Goal: Task Accomplishment & Management: Manage account settings

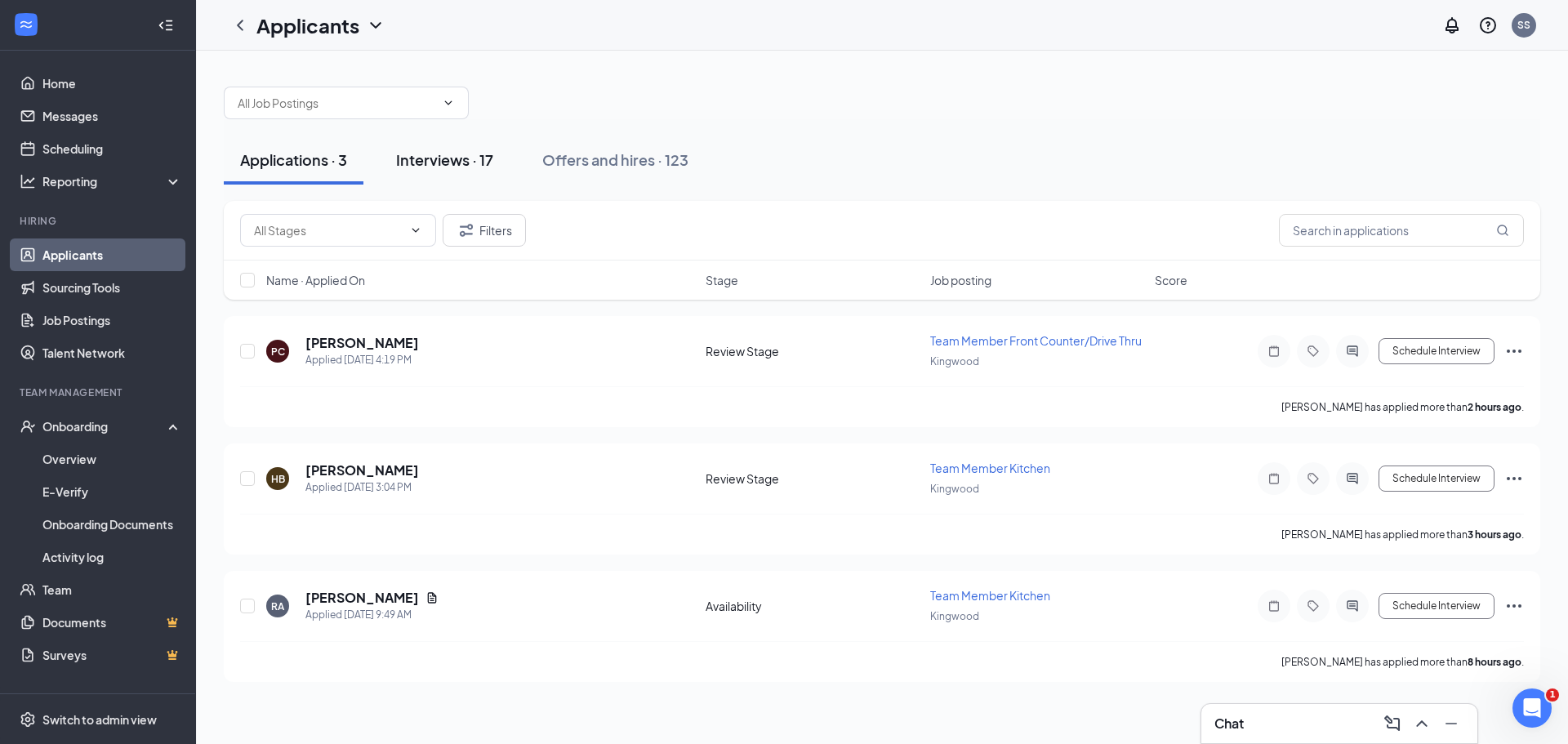
click at [462, 152] on div "Interviews · 17" at bounding box center [444, 159] width 97 height 21
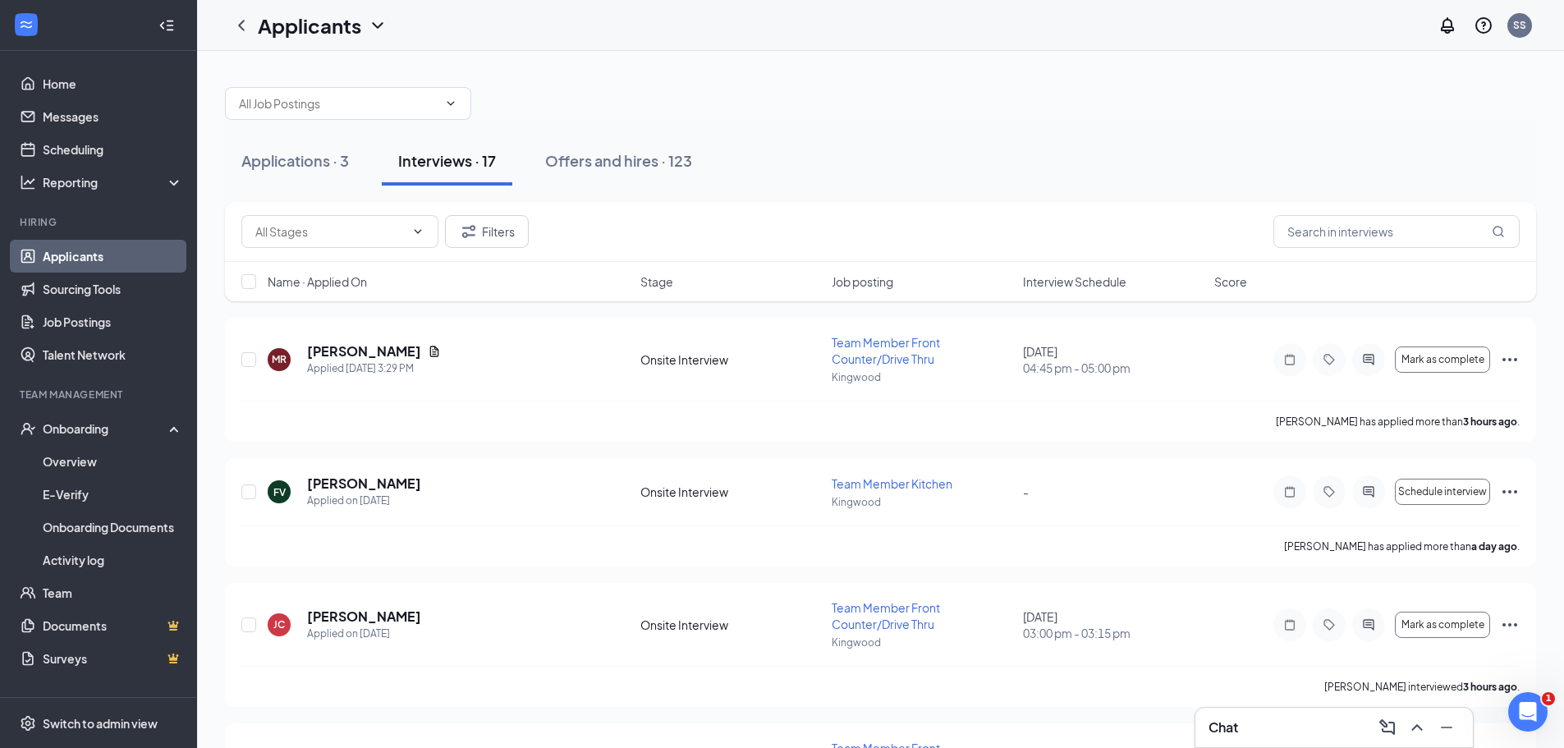
click at [1089, 282] on span "Interview Schedule" at bounding box center [1074, 281] width 103 height 16
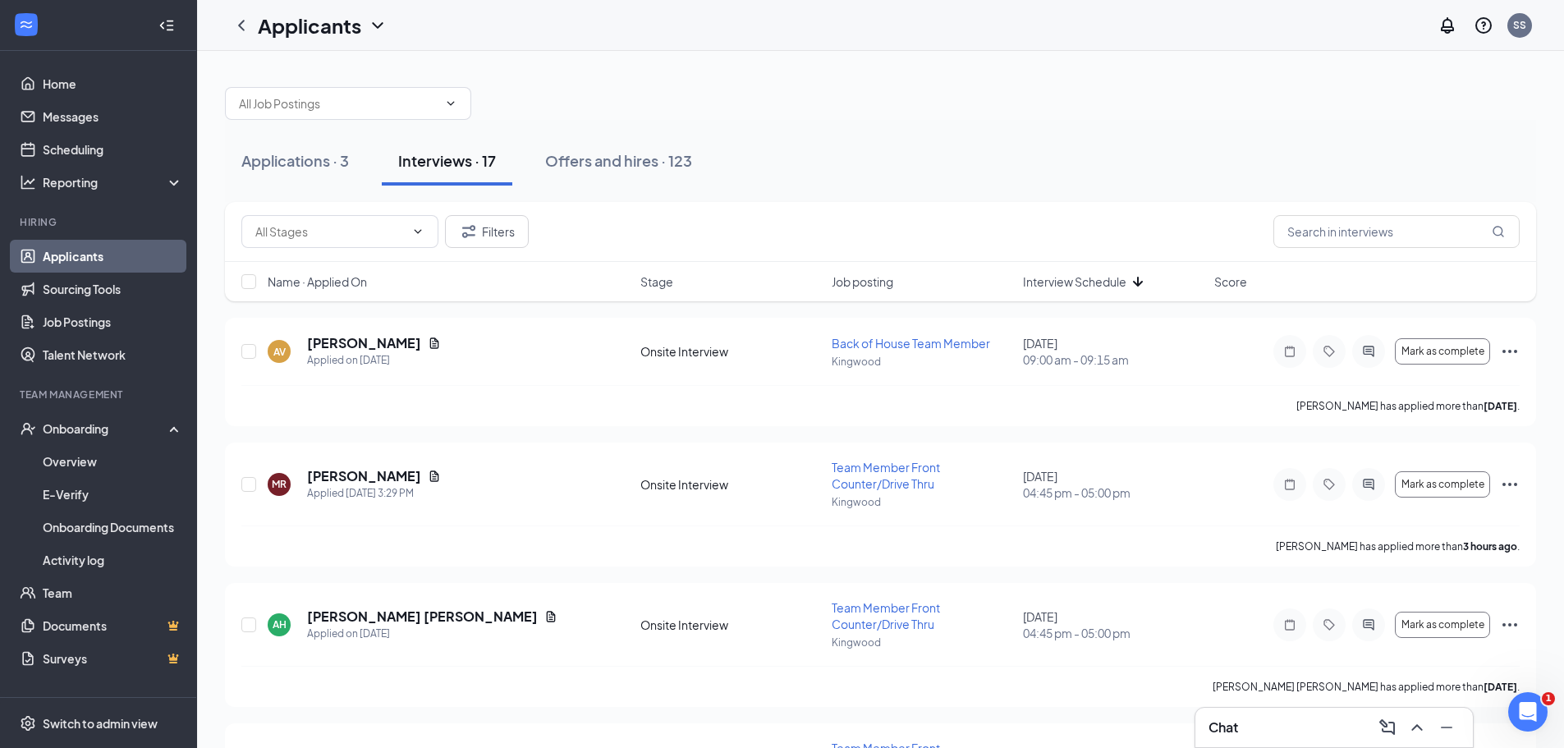
click at [1089, 282] on span "Interview Schedule" at bounding box center [1074, 281] width 103 height 16
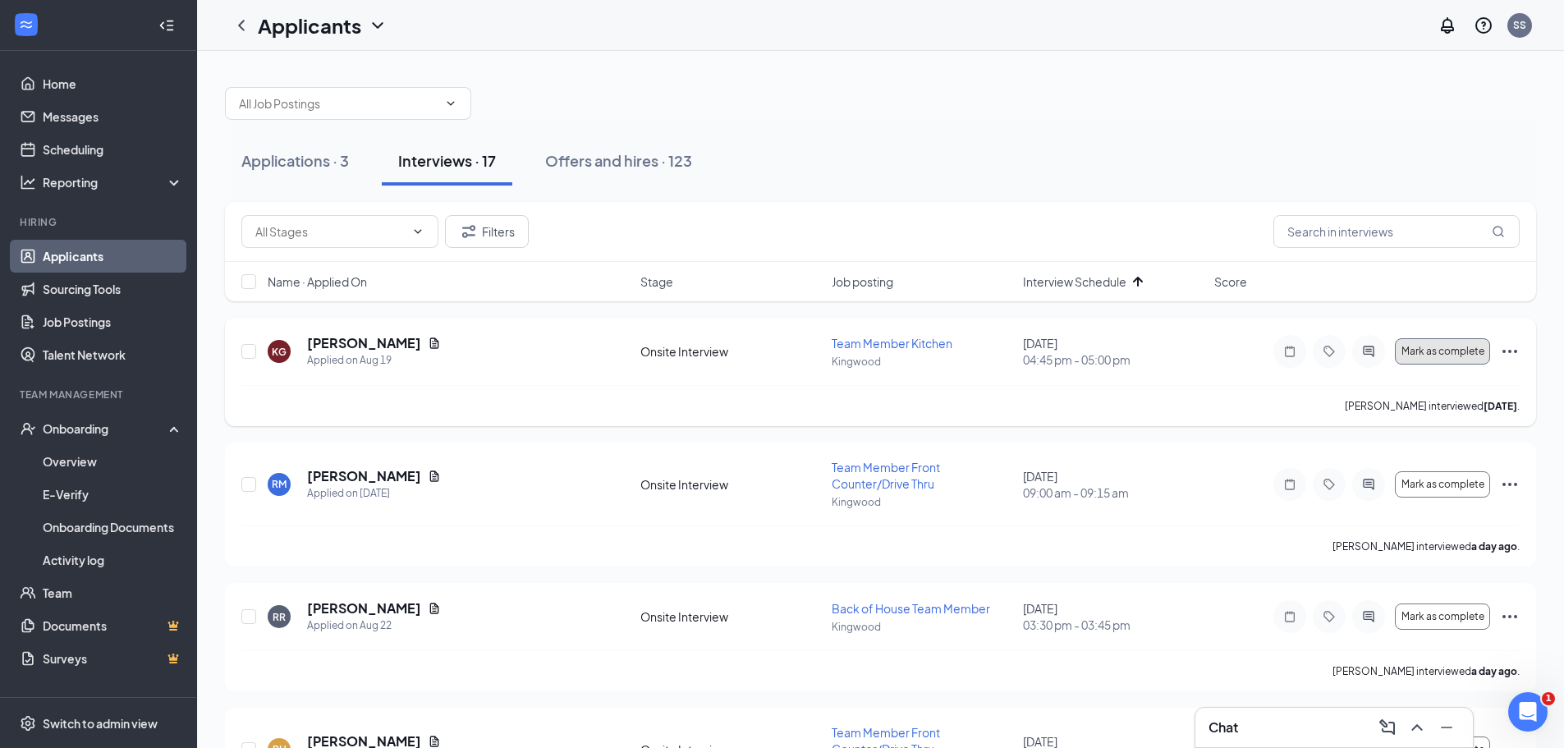
click at [1457, 350] on span "Mark as complete" at bounding box center [1443, 351] width 83 height 11
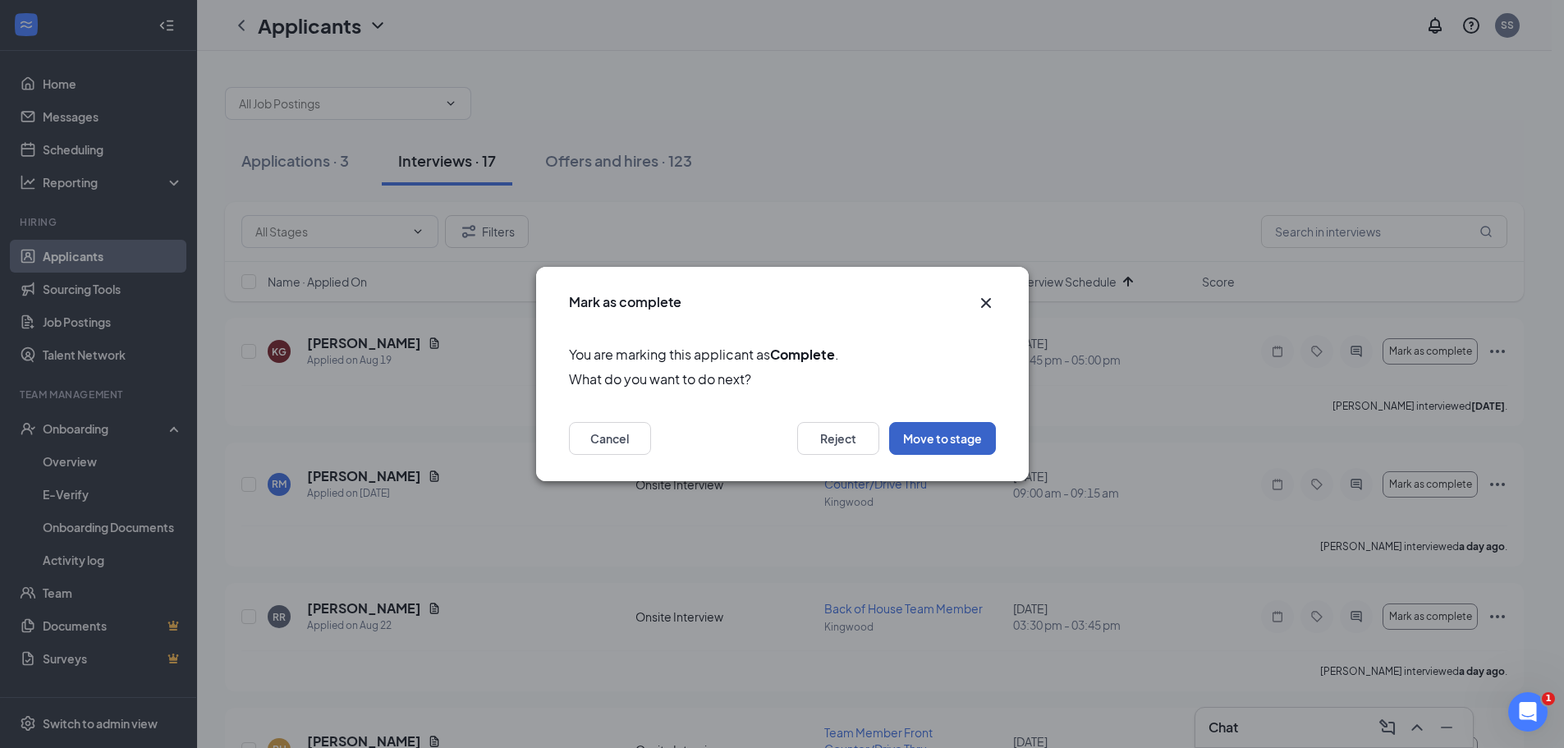
click at [968, 439] on button "Move to stage" at bounding box center [942, 438] width 107 height 33
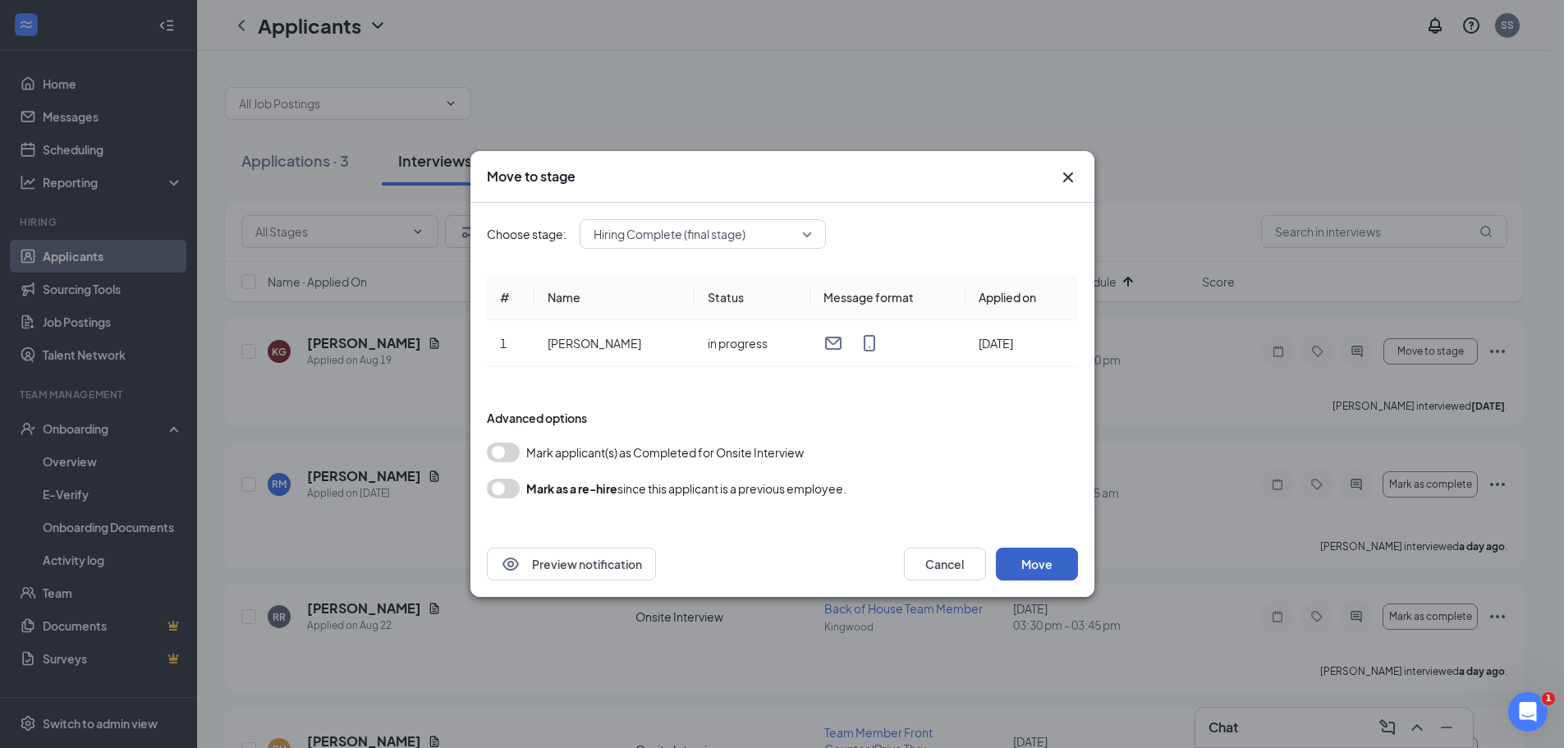
click at [1036, 564] on button "Move" at bounding box center [1037, 564] width 82 height 33
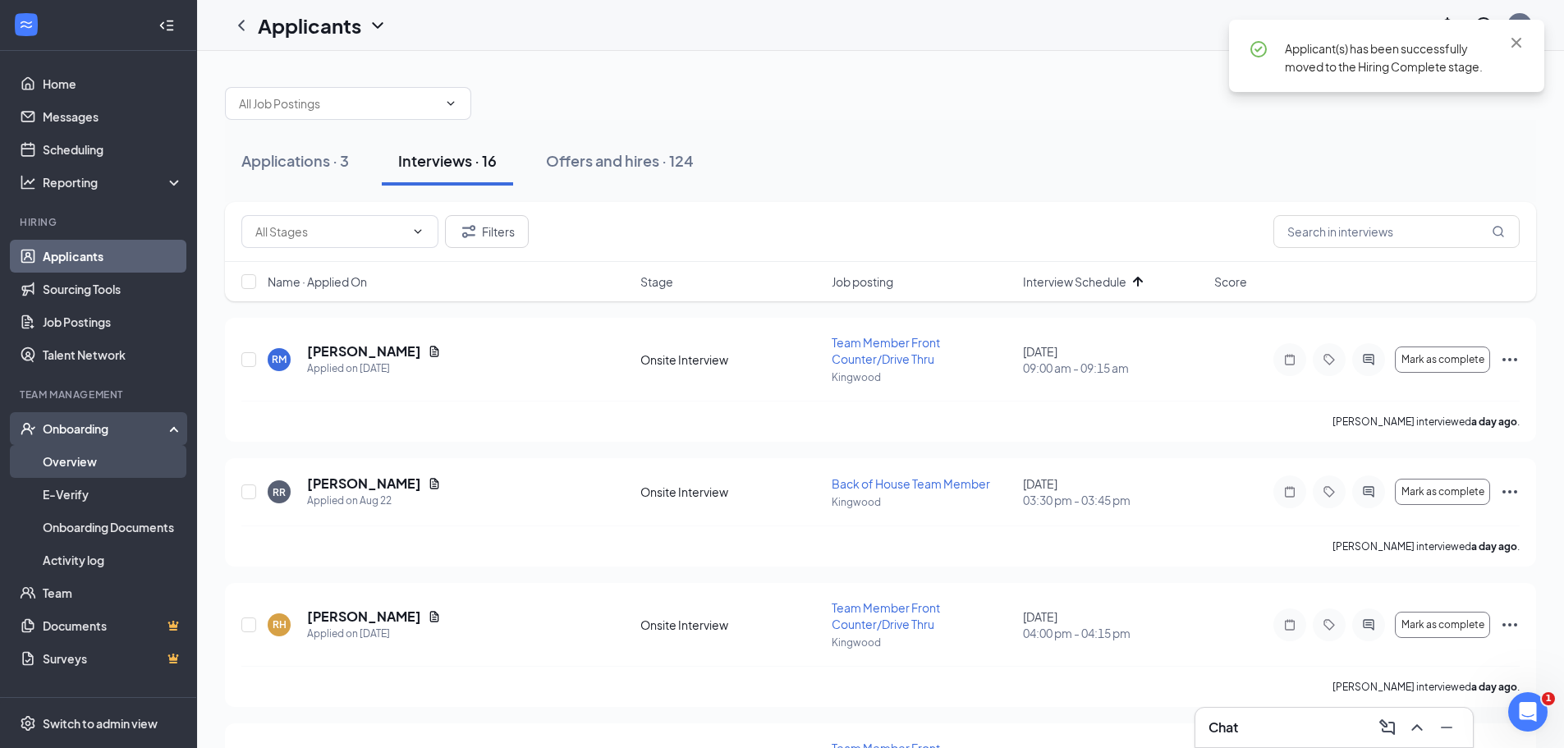
click at [103, 461] on link "Overview" at bounding box center [113, 461] width 140 height 33
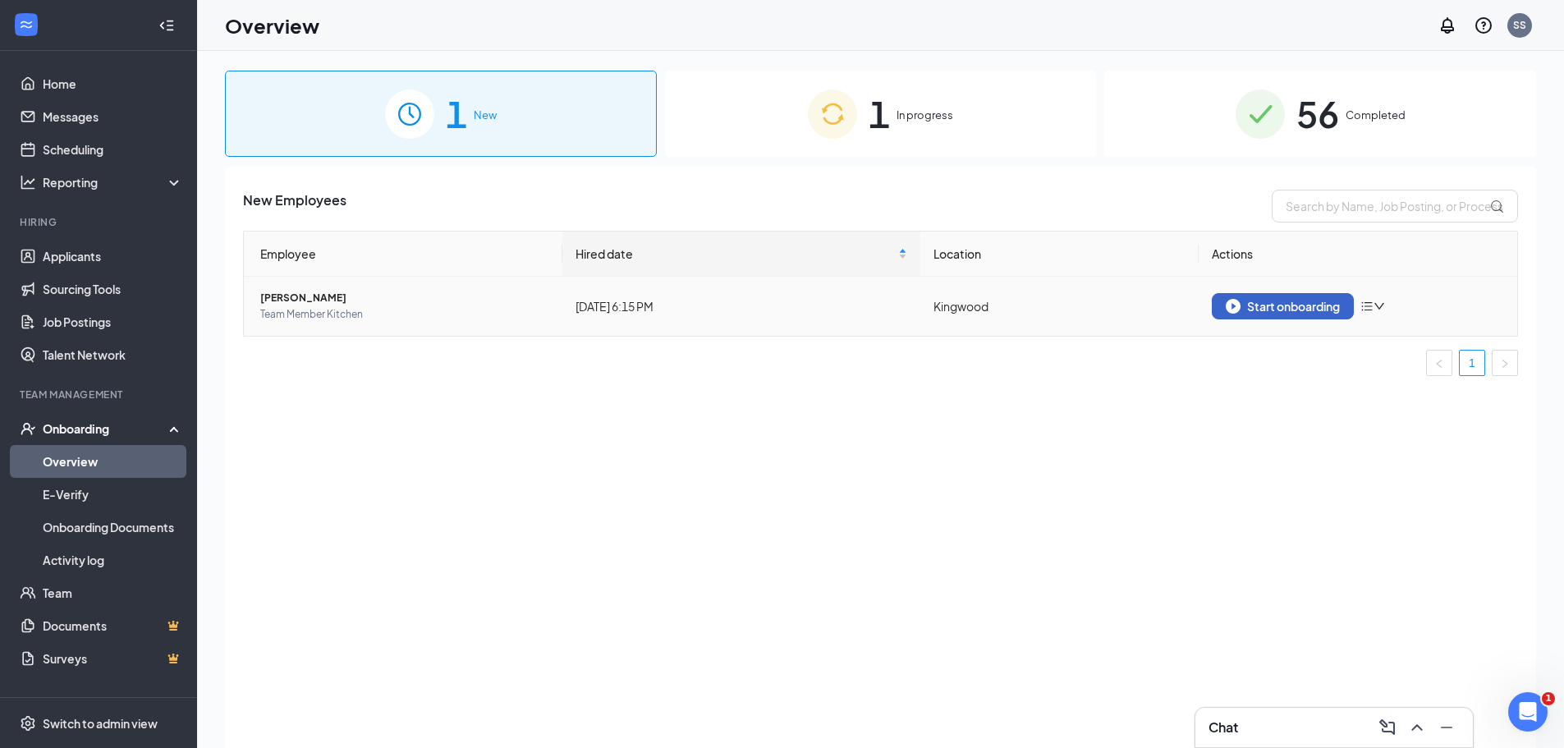
click at [1299, 310] on div "Start onboarding" at bounding box center [1283, 306] width 114 height 15
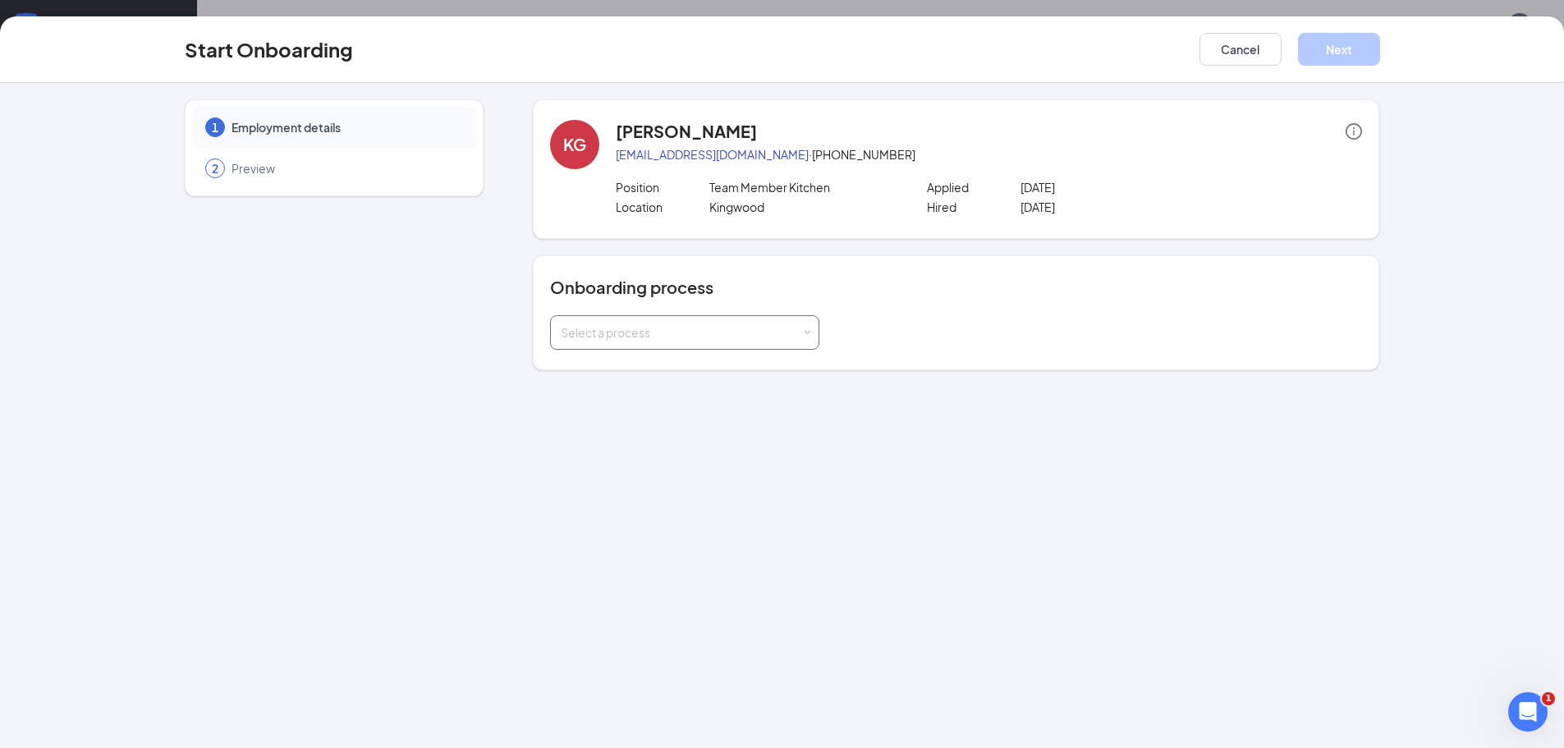
click at [675, 324] on div "Select a process" at bounding box center [685, 332] width 248 height 33
click at [664, 361] on li "Team Member" at bounding box center [684, 368] width 269 height 30
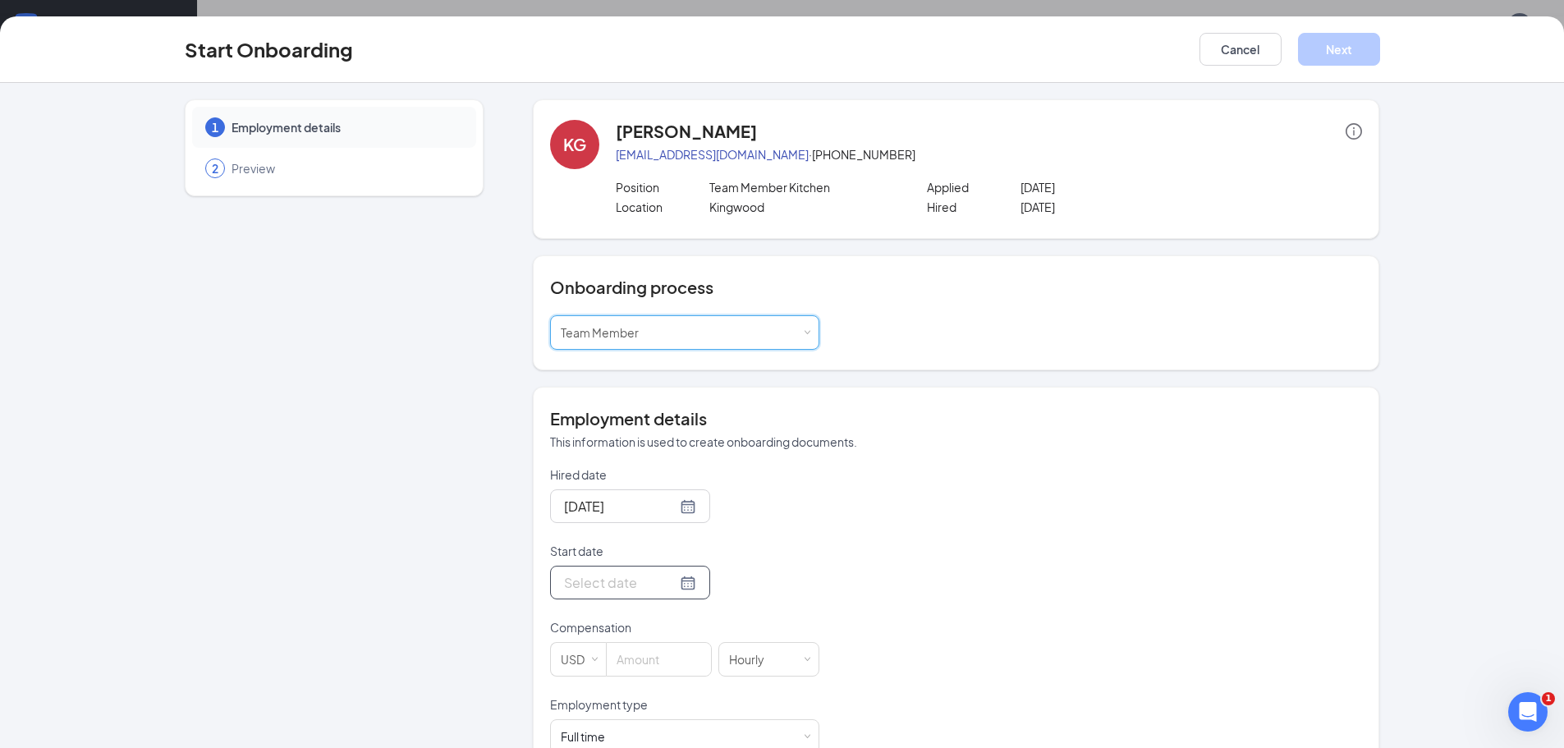
click at [668, 622] on p "Compensation" at bounding box center [684, 627] width 269 height 16
click at [673, 593] on div at bounding box center [630, 582] width 132 height 21
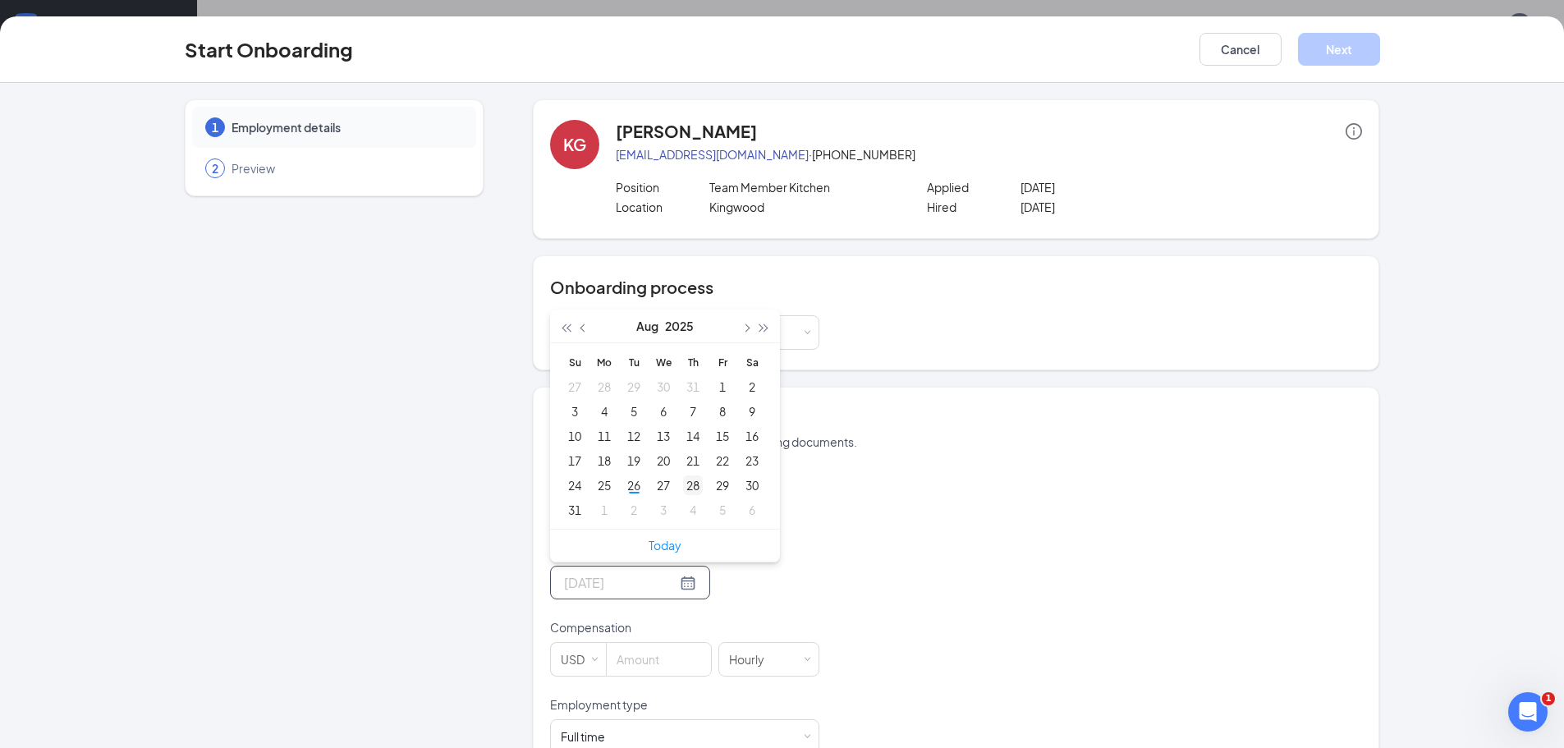
type input "[DATE]"
click at [687, 489] on div "28" at bounding box center [693, 485] width 20 height 20
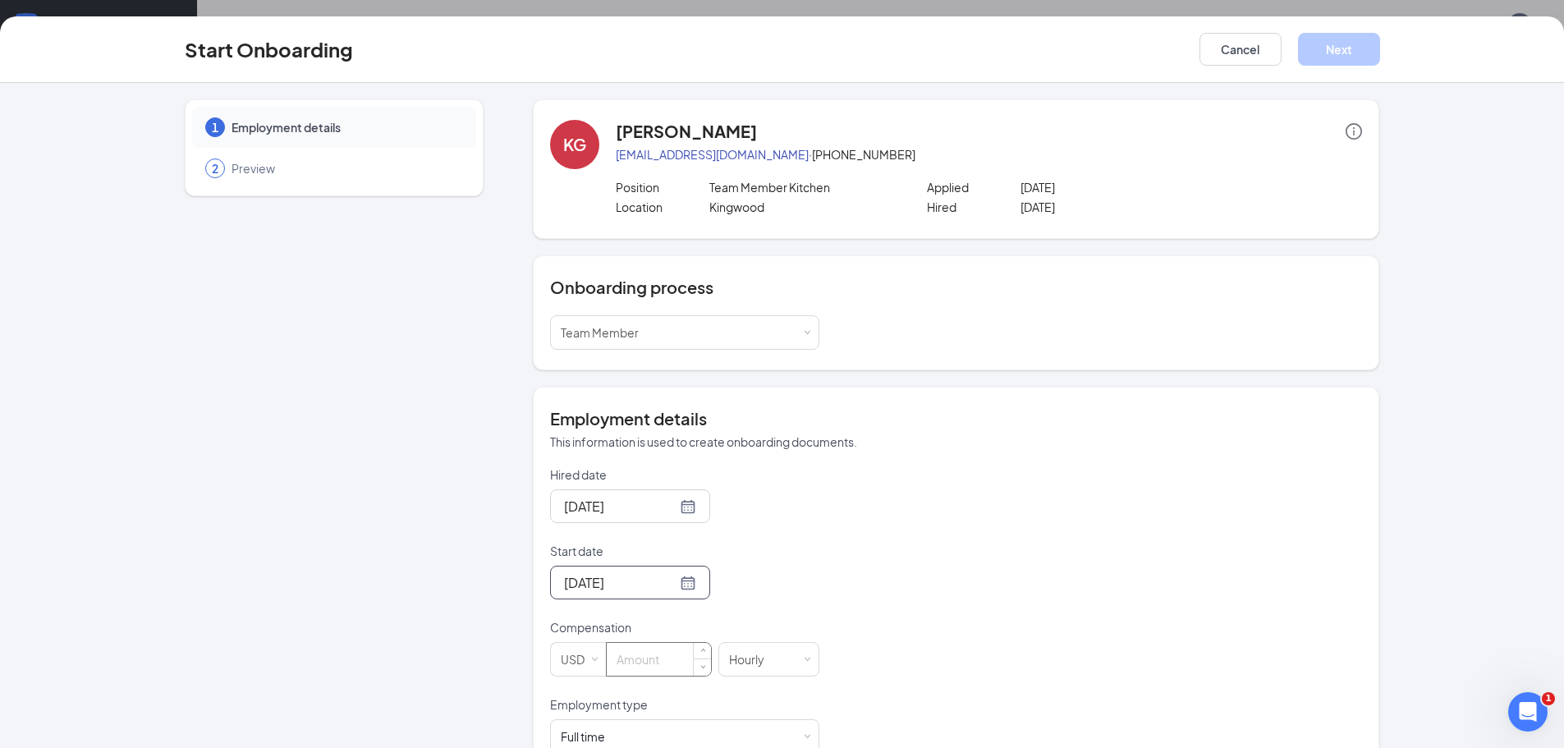
click at [677, 659] on input at bounding box center [659, 659] width 104 height 33
type input "13"
click at [861, 574] on div "Hired date [DATE] Start date [DATE] [DATE] Su Mo Tu We Th Fr Sa 27 28 29 30 31 …" at bounding box center [956, 657] width 812 height 383
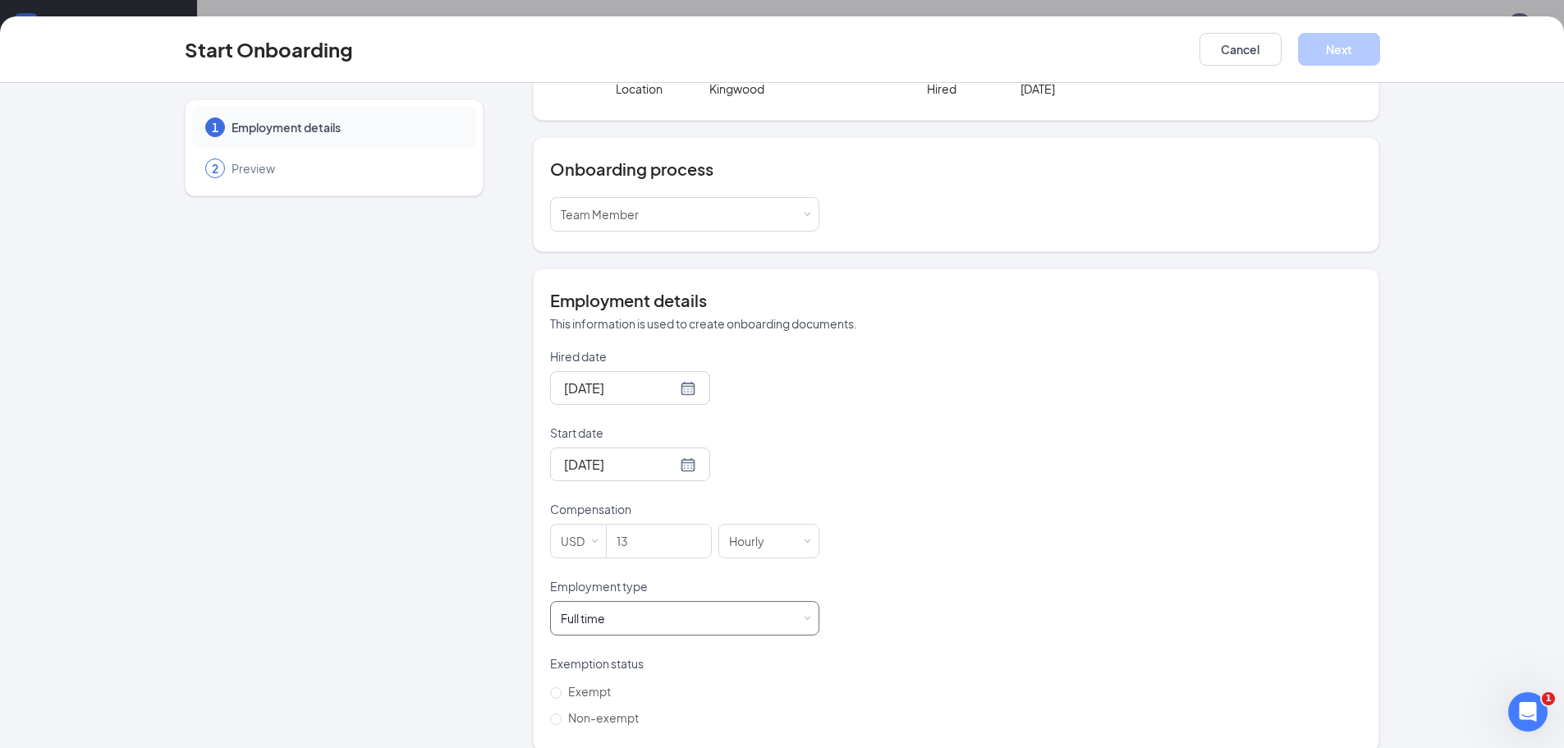
scroll to position [138, 0]
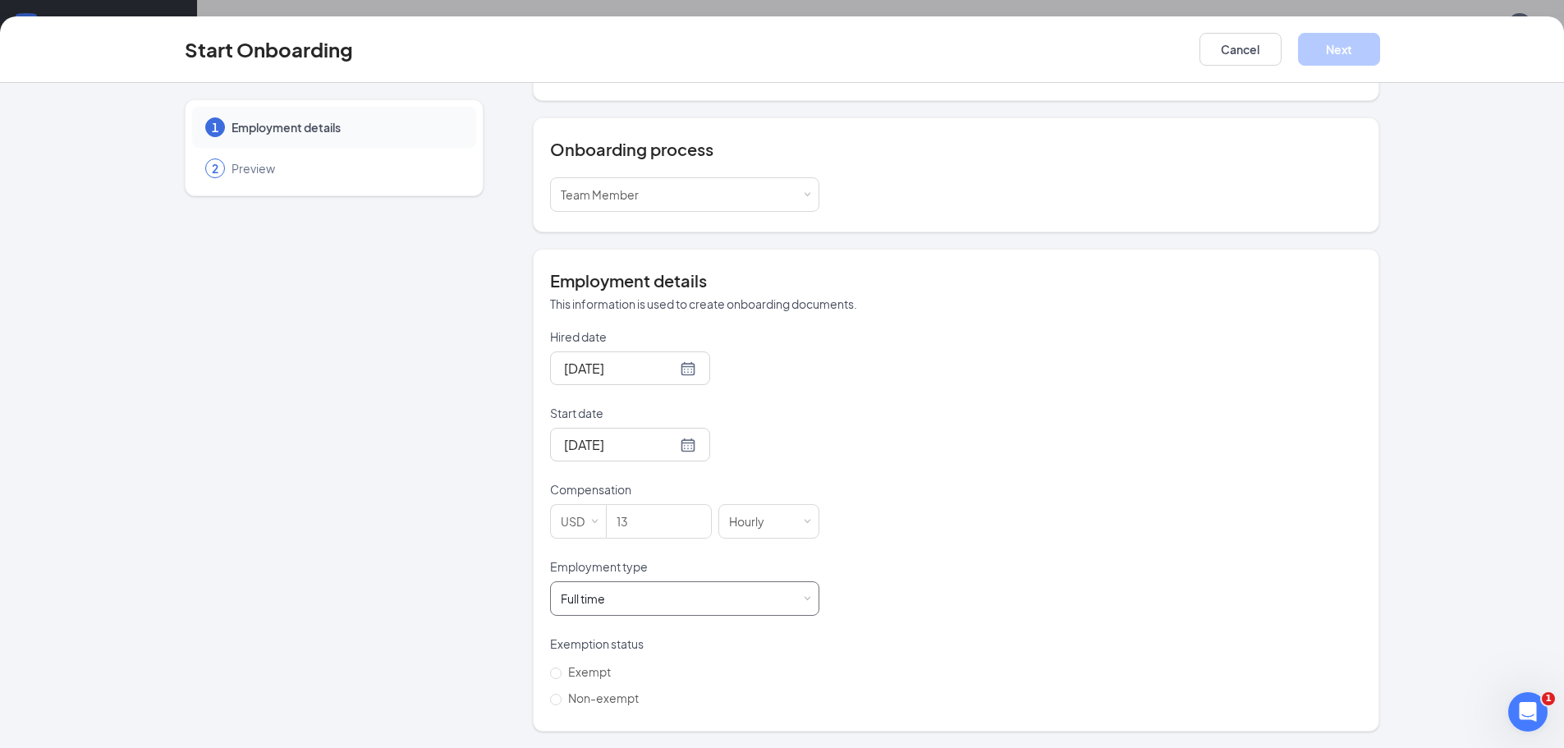
click at [722, 609] on div "Full time Works 30+ hours per week and is reasonably expected to work" at bounding box center [685, 598] width 248 height 33
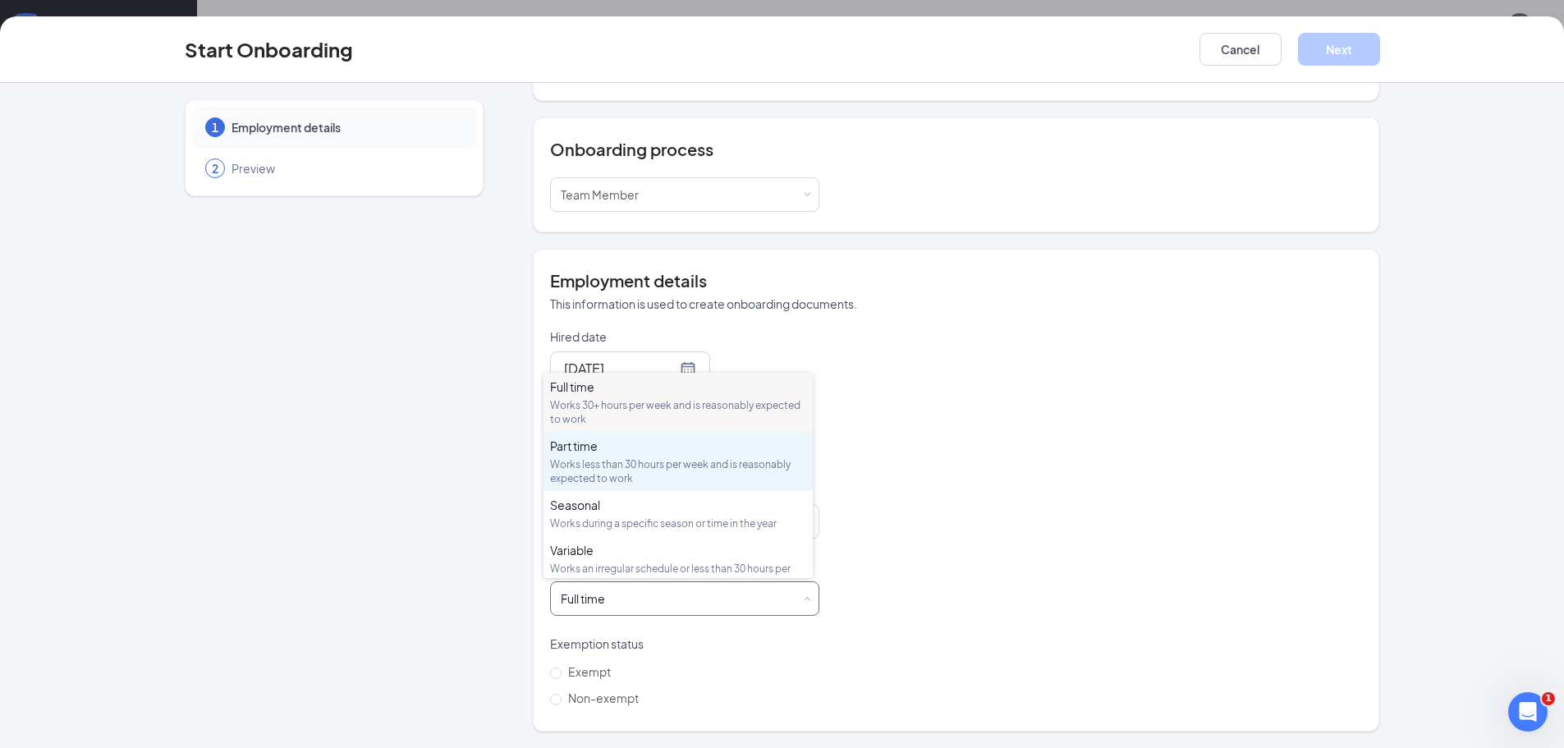
click at [668, 450] on div "Part time" at bounding box center [678, 446] width 256 height 16
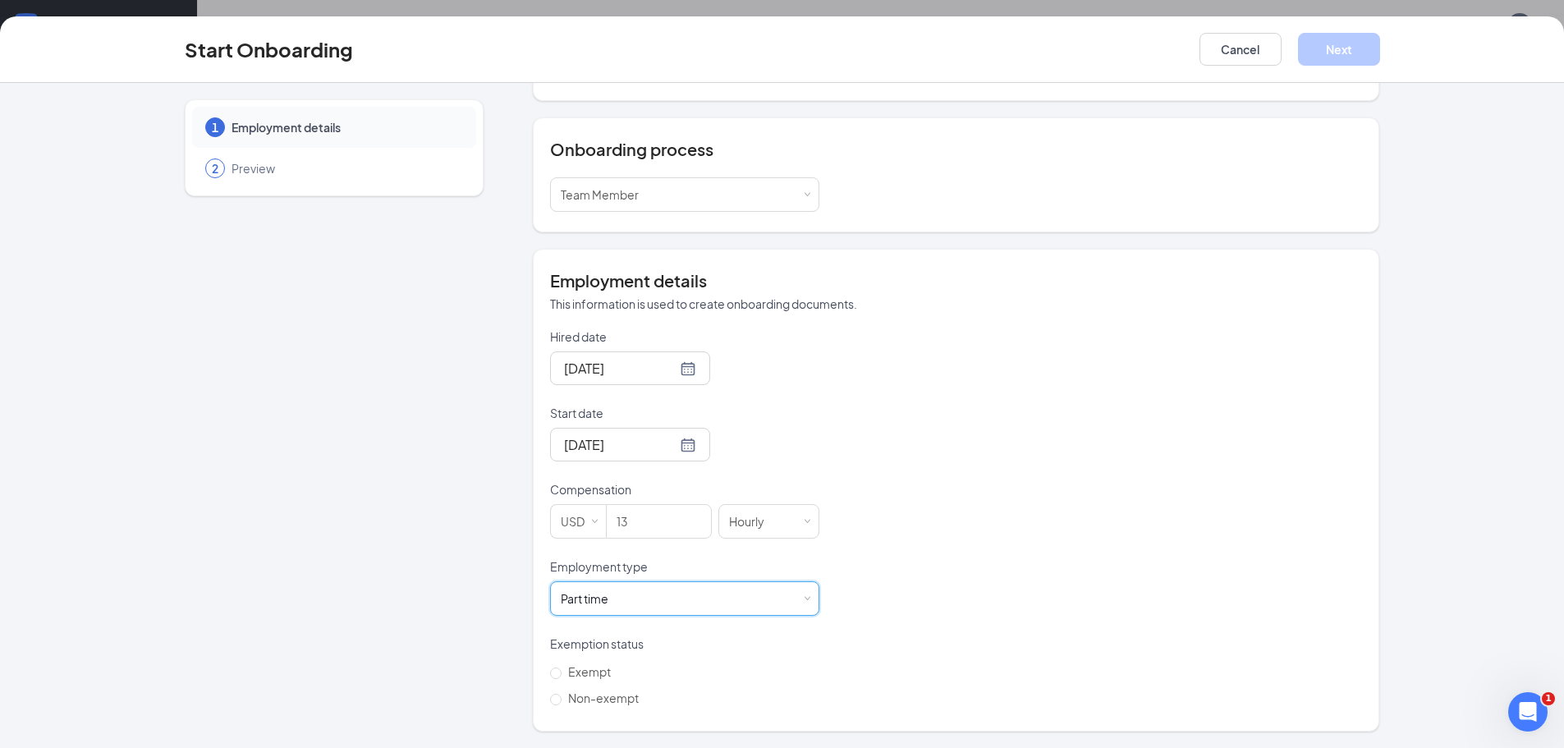
click at [1015, 610] on div "Hired date [DATE] Start date [DATE] [DATE] Su Mo Tu We Th Fr Sa 27 28 29 30 31 …" at bounding box center [956, 519] width 812 height 383
click at [623, 702] on span "Non-exempt" at bounding box center [604, 698] width 84 height 15
click at [562, 702] on input "Non-exempt" at bounding box center [555, 699] width 11 height 11
radio input "true"
click at [1322, 51] on button "Next" at bounding box center [1339, 49] width 82 height 33
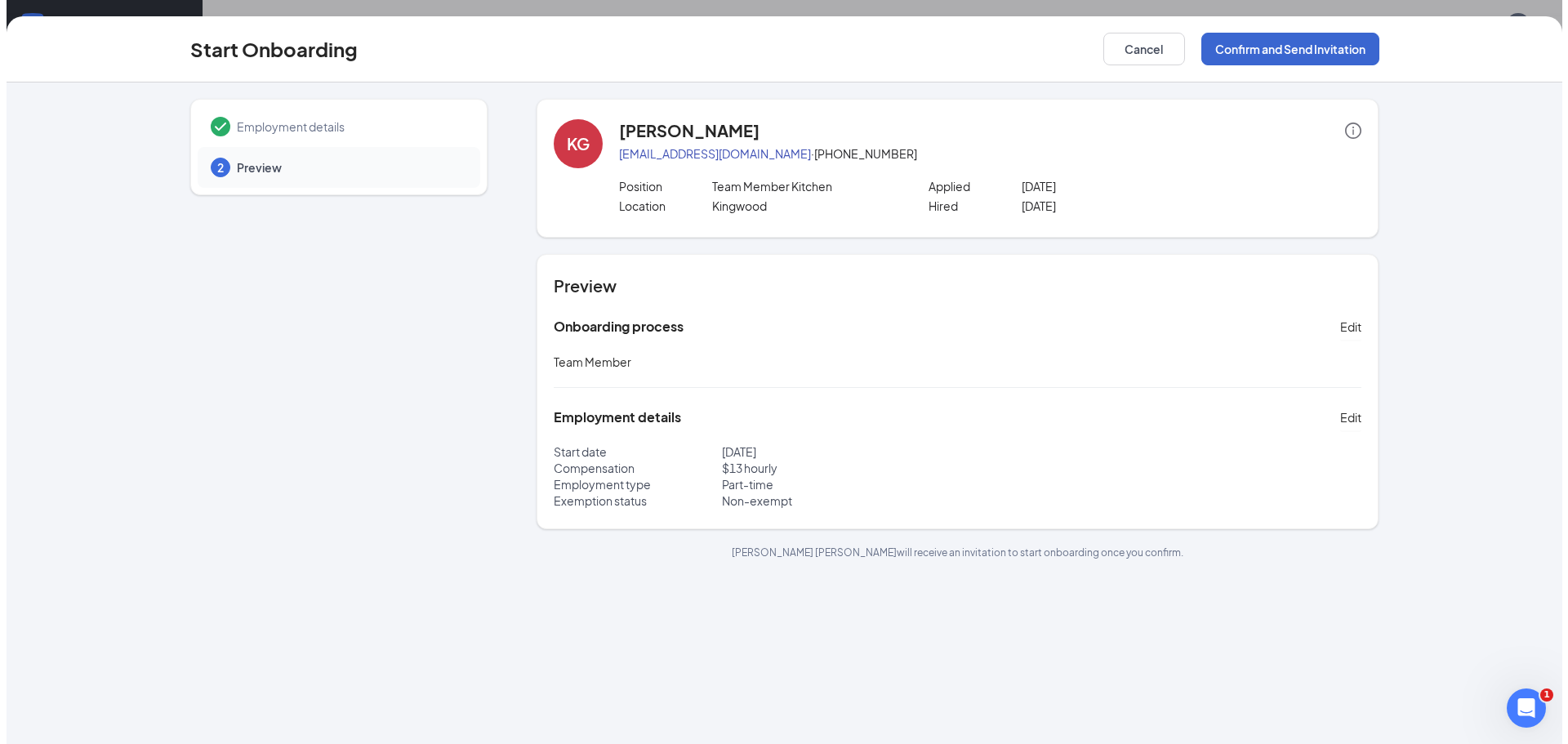
scroll to position [0, 0]
click at [1313, 58] on button "Confirm and Send Invitation" at bounding box center [1283, 49] width 178 height 33
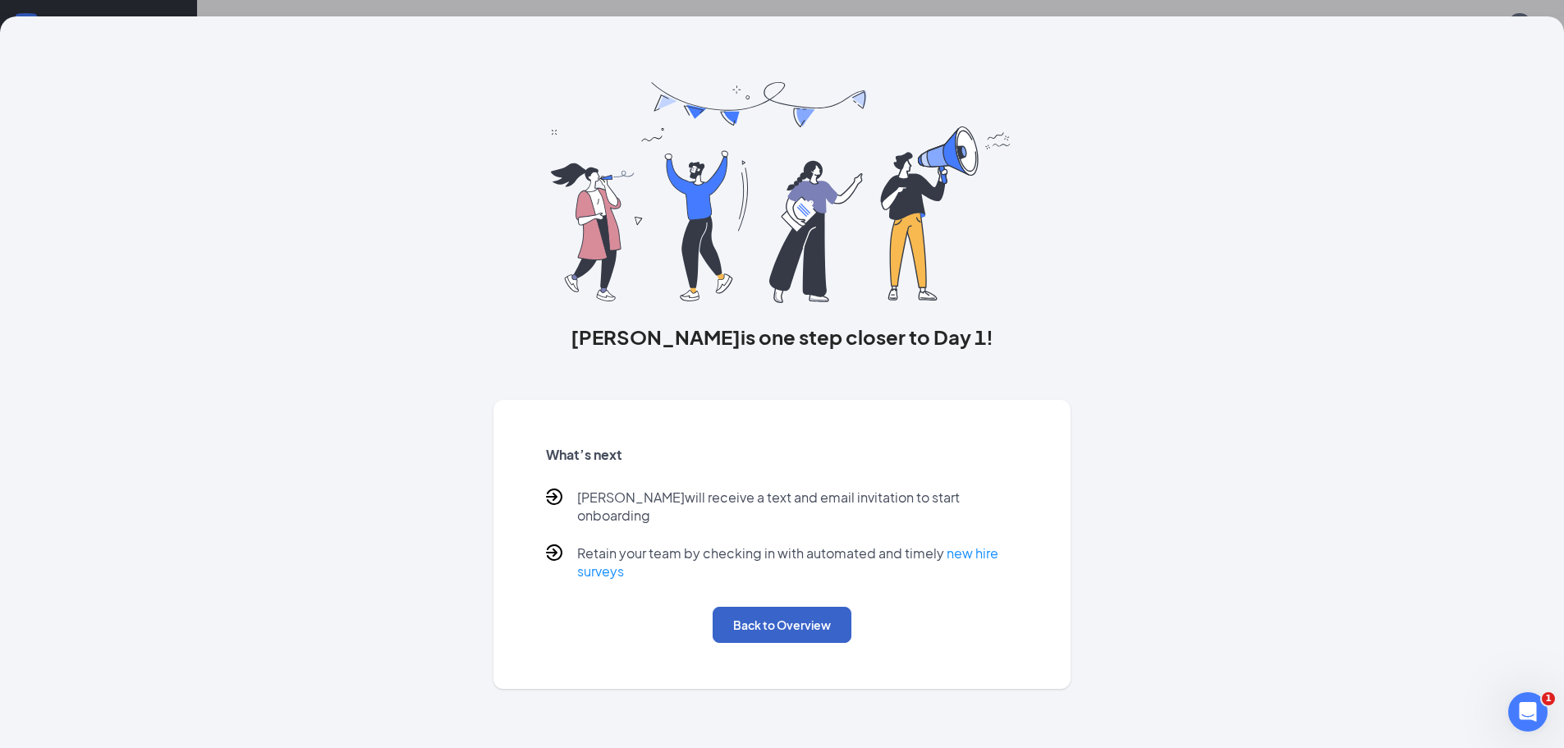
click at [830, 618] on button "Back to Overview" at bounding box center [782, 625] width 139 height 36
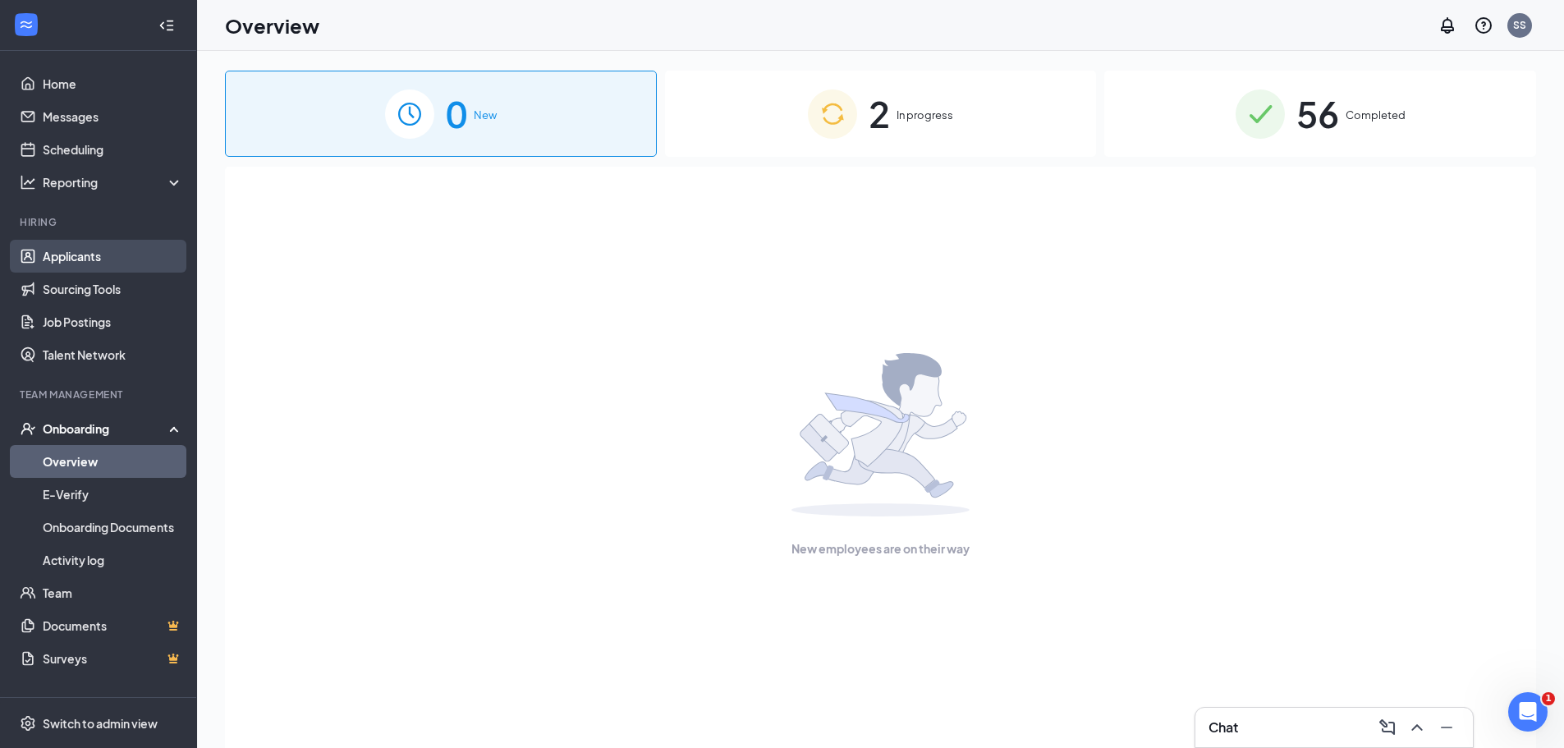
click at [83, 264] on link "Applicants" at bounding box center [113, 256] width 140 height 33
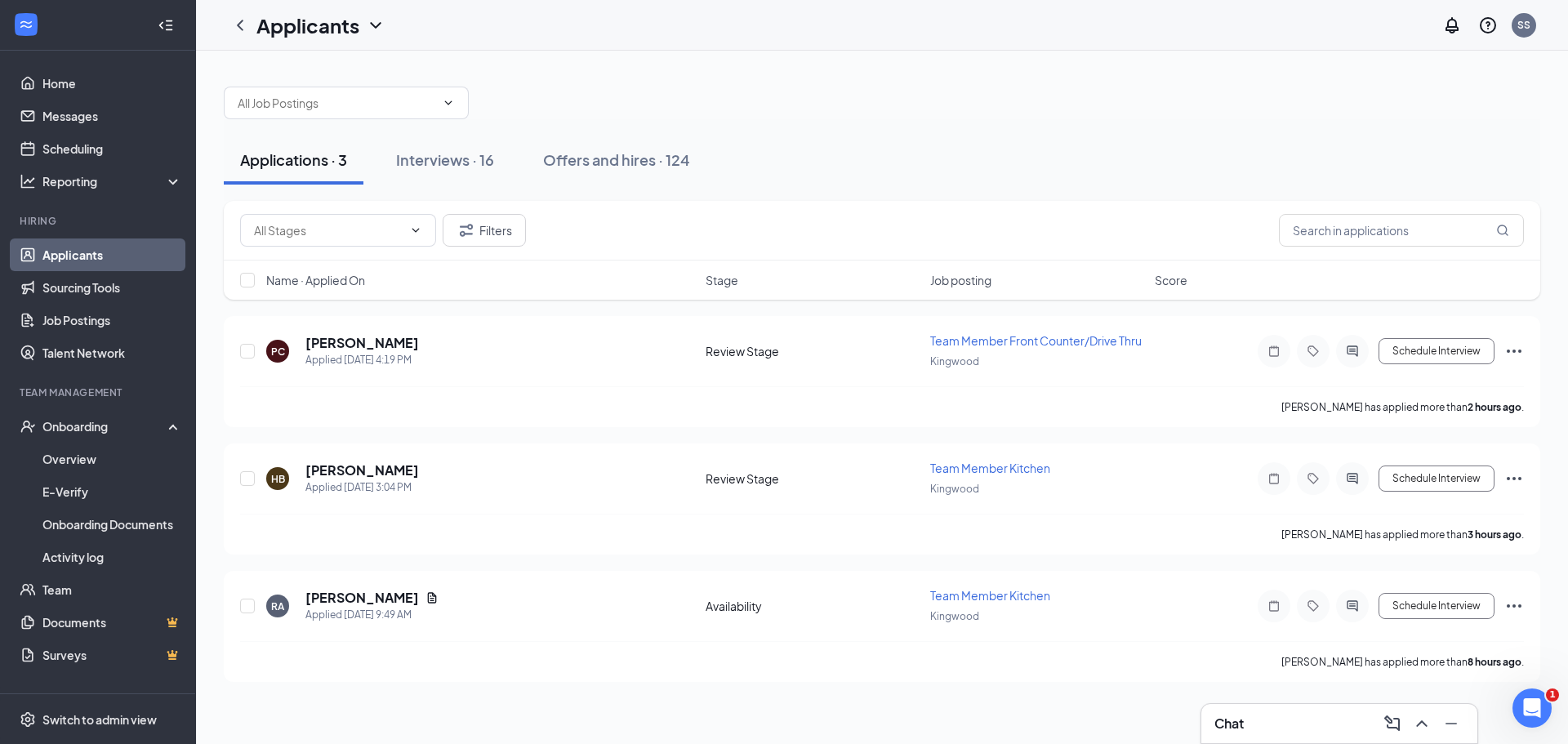
click at [1251, 720] on div "Chat" at bounding box center [1338, 723] width 250 height 26
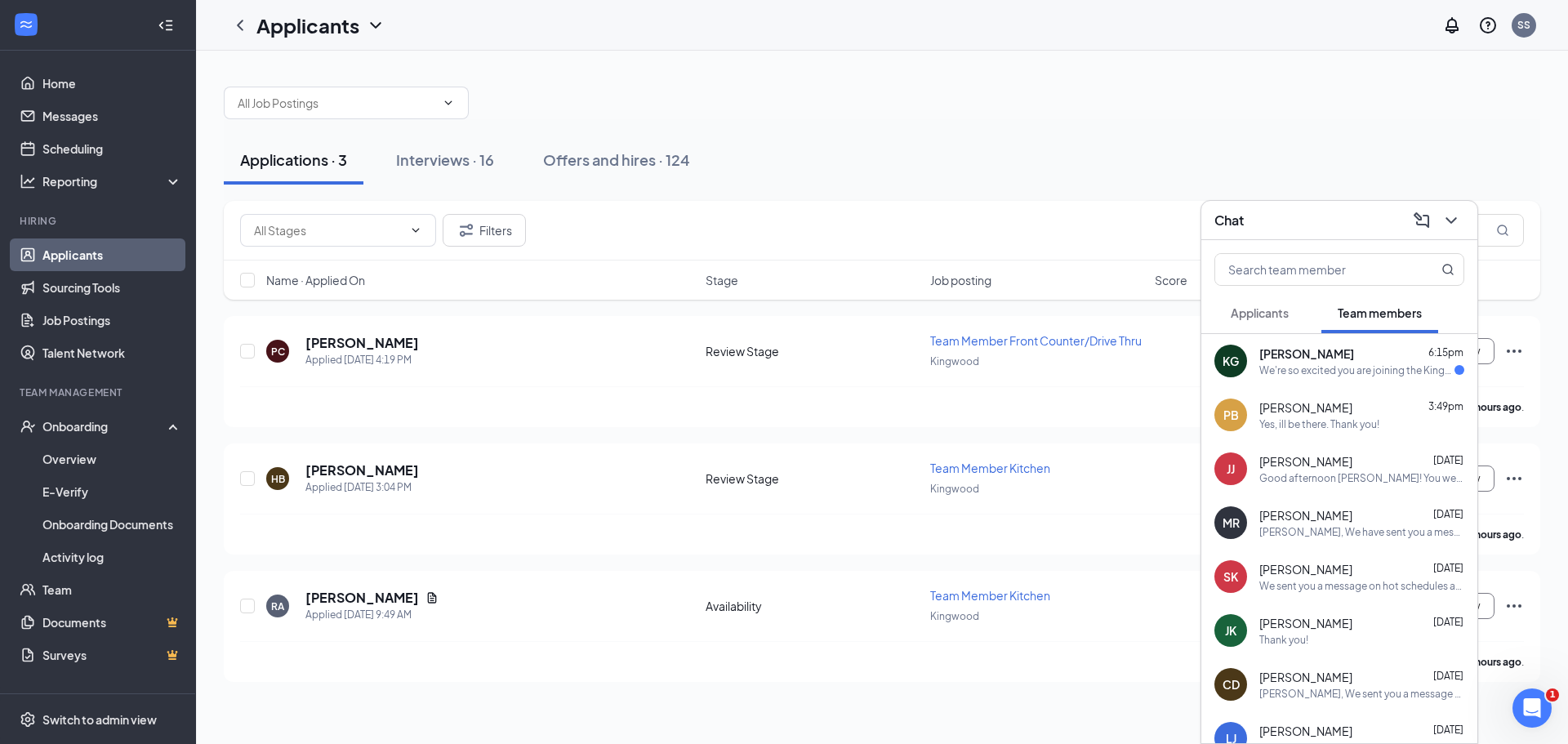
click at [1304, 371] on div "We're so excited you are joining the Kingwood [DEMOGRAPHIC_DATA]-fil-Ateam ! Do…" at bounding box center [1356, 370] width 195 height 14
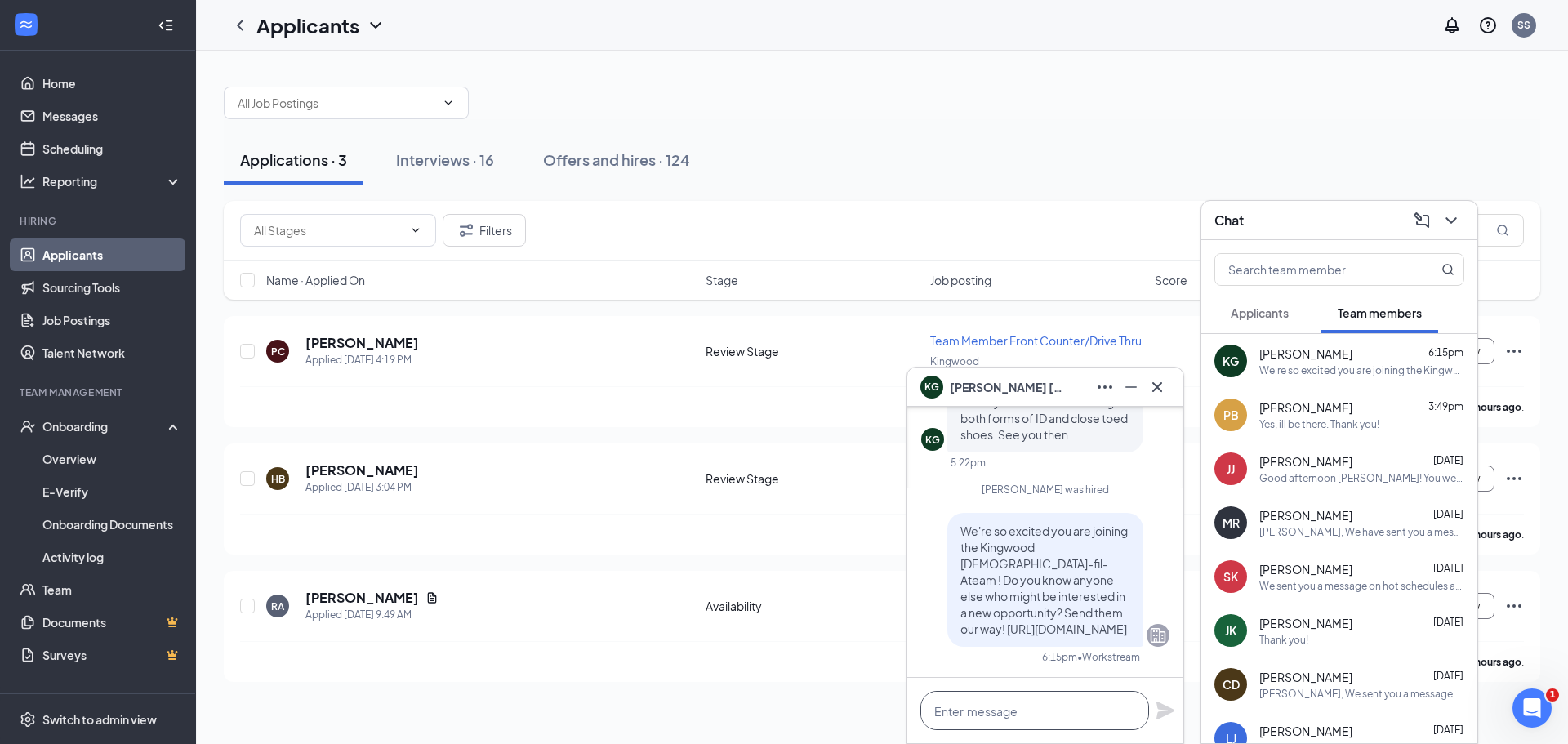
click at [1103, 712] on textarea at bounding box center [1035, 710] width 229 height 39
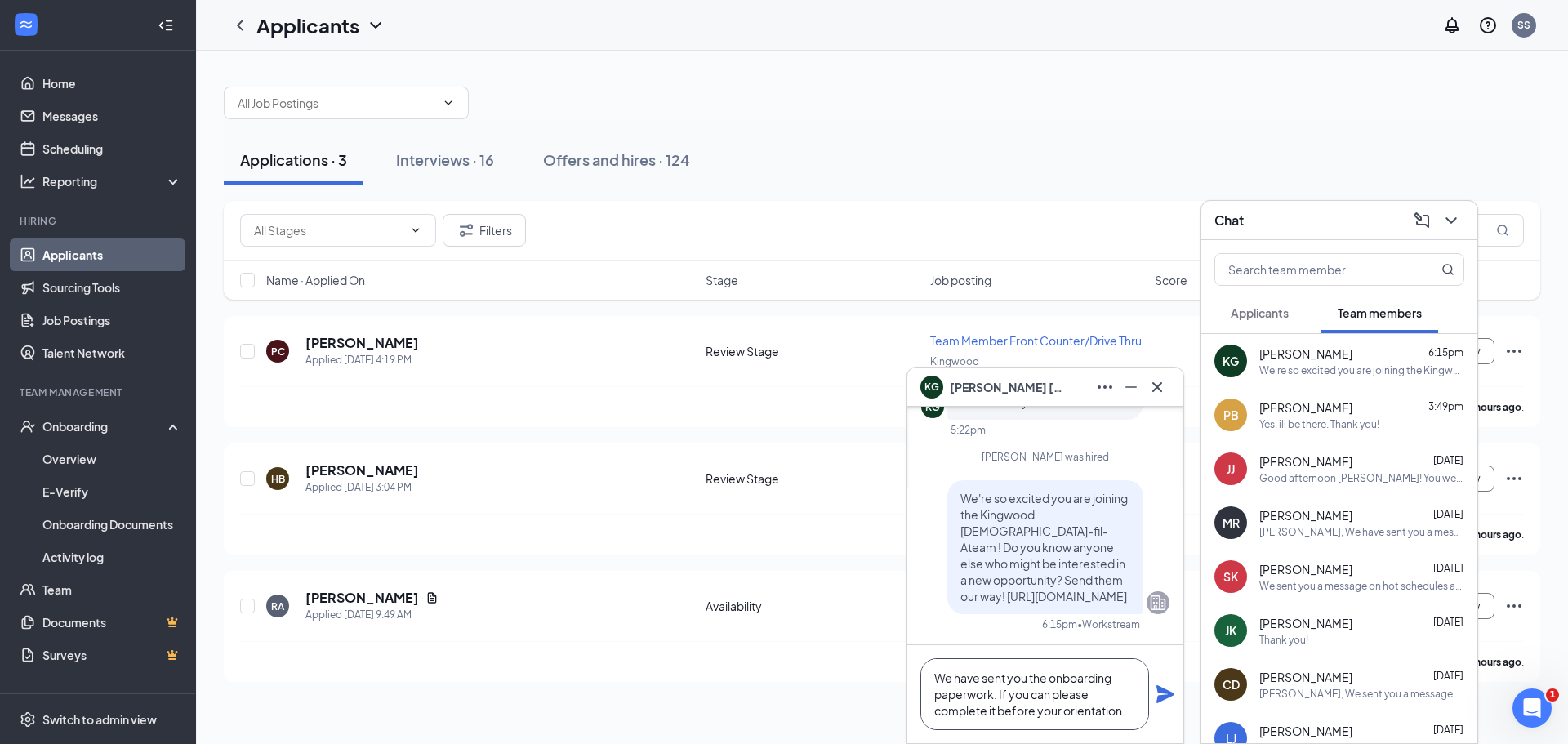
type textarea "We have sent you the onboarding paperwork. If you can please complete it before…"
click at [1170, 697] on icon "Plane" at bounding box center [1165, 694] width 20 height 20
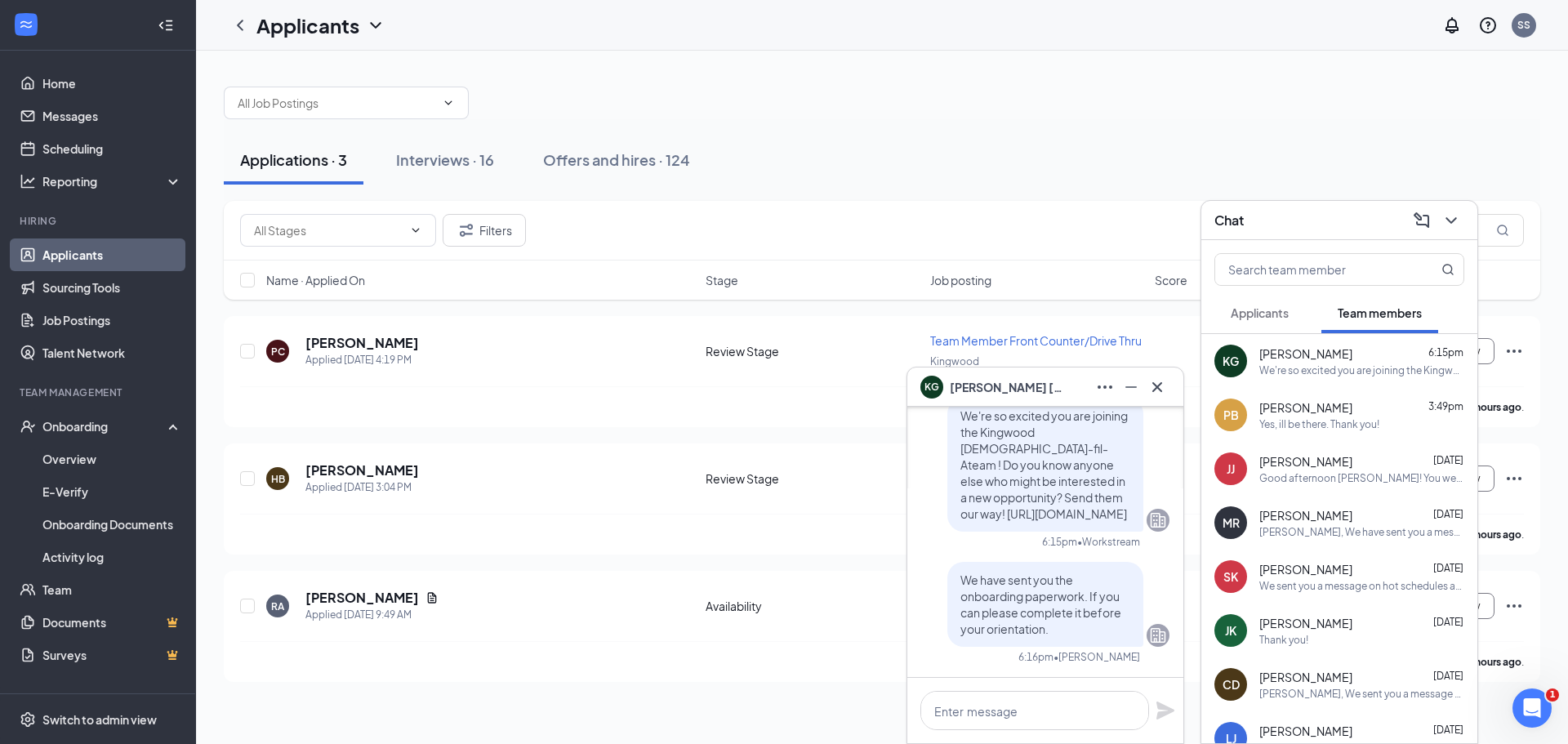
click at [1306, 419] on div "Yes, ill be there. Thank you!" at bounding box center [1318, 425] width 120 height 14
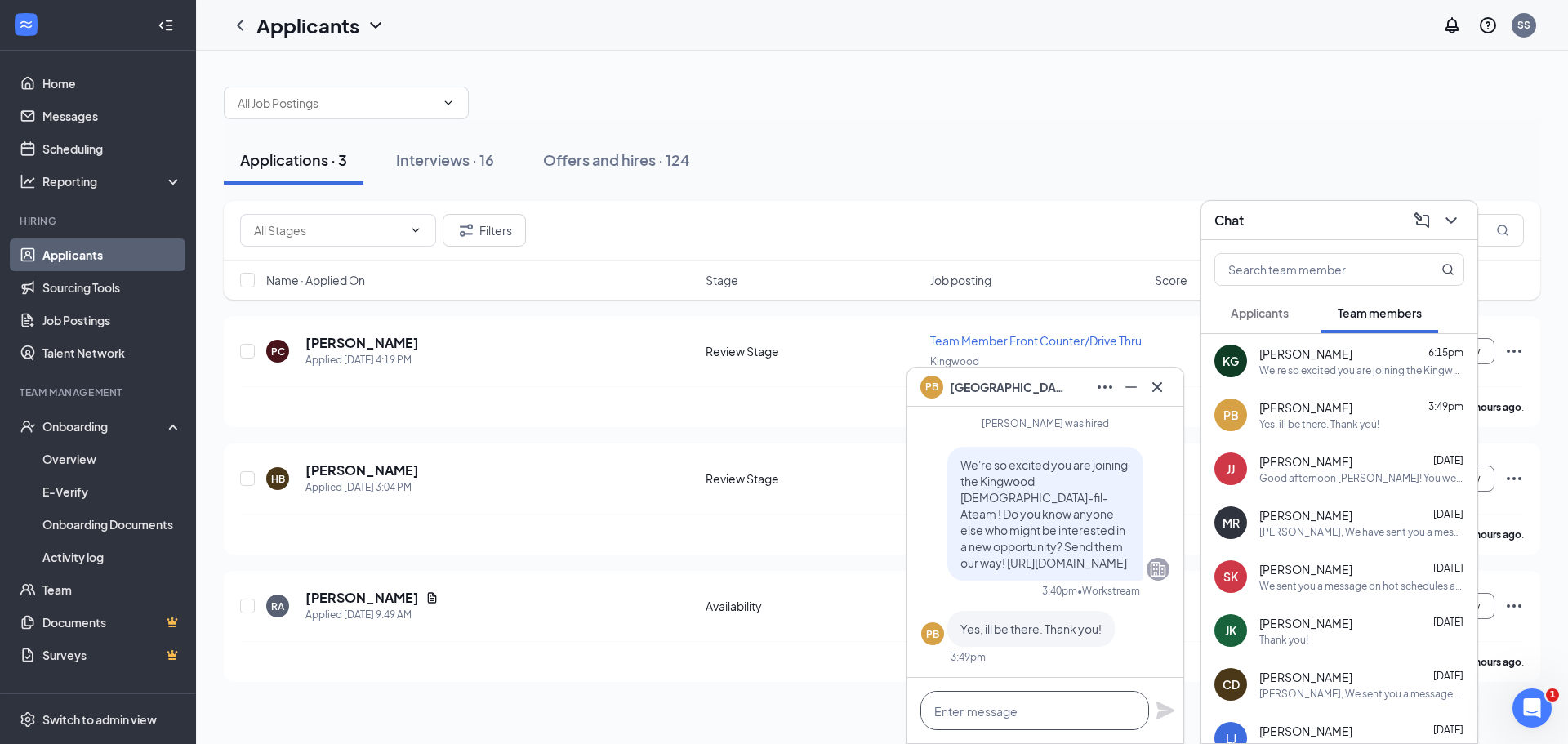
click at [1064, 715] on textarea at bounding box center [1035, 710] width 229 height 39
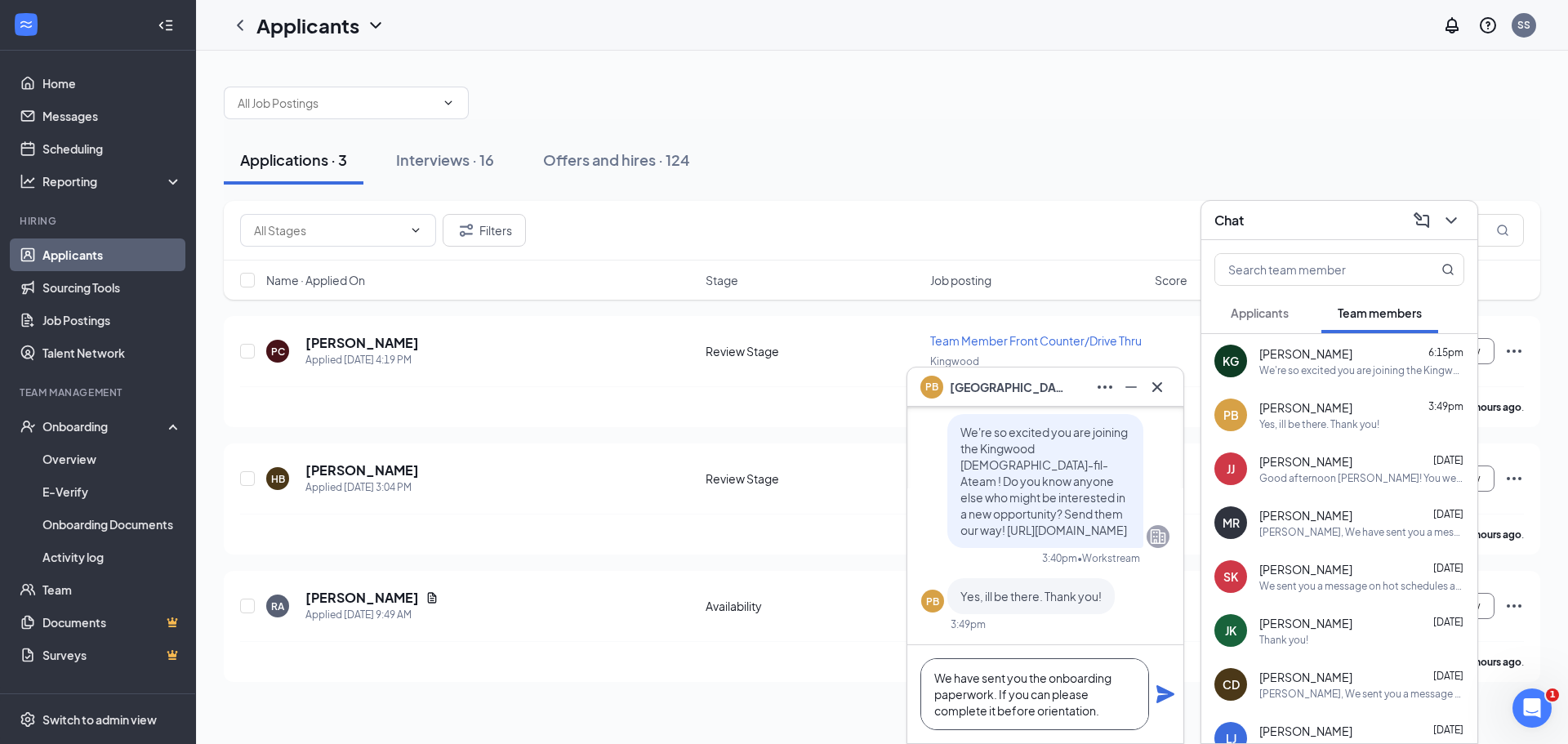
type textarea "We have sent you the onboarding paperwork. If you can please complete it before…"
click at [1155, 699] on icon "Plane" at bounding box center [1165, 694] width 20 height 20
